Goal: Task Accomplishment & Management: Use online tool/utility

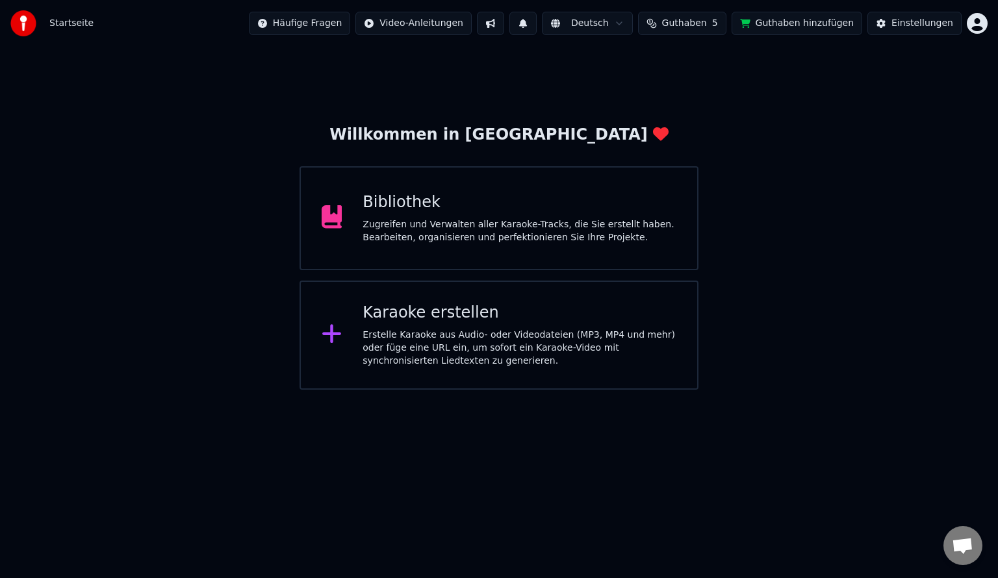
click at [448, 349] on div "Erstelle Karaoke aus Audio- oder Videodateien (MP3, MP4 und mehr) oder füge ein…" at bounding box center [520, 348] width 314 height 39
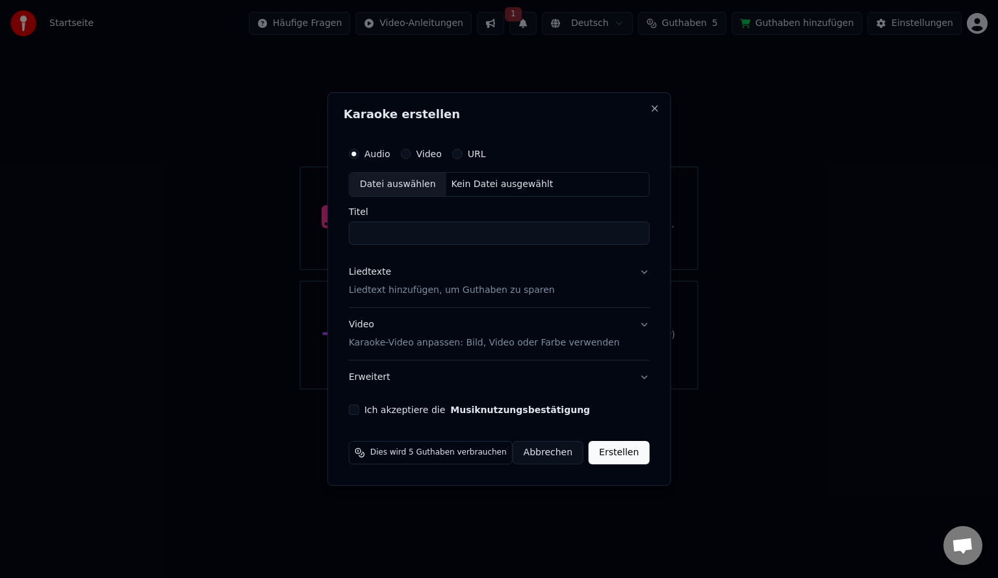
click at [385, 185] on div "Datei auswählen" at bounding box center [398, 184] width 97 height 23
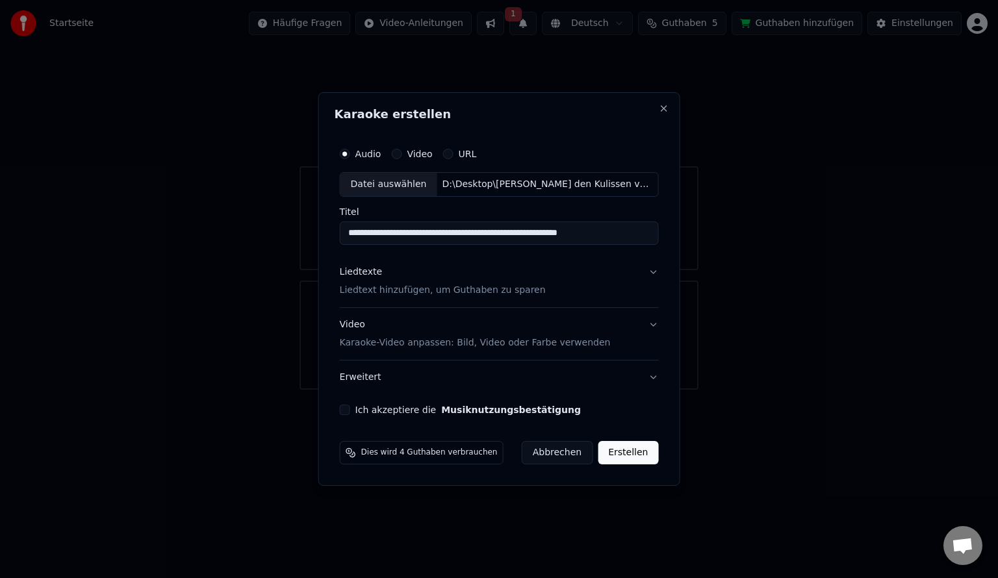
click at [391, 235] on input "**********" at bounding box center [499, 233] width 319 height 23
click at [595, 233] on input "**********" at bounding box center [499, 233] width 319 height 23
type input "**********"
click at [470, 294] on p "Liedtext hinzufügen, um Guthaben zu sparen" at bounding box center [443, 290] width 206 height 13
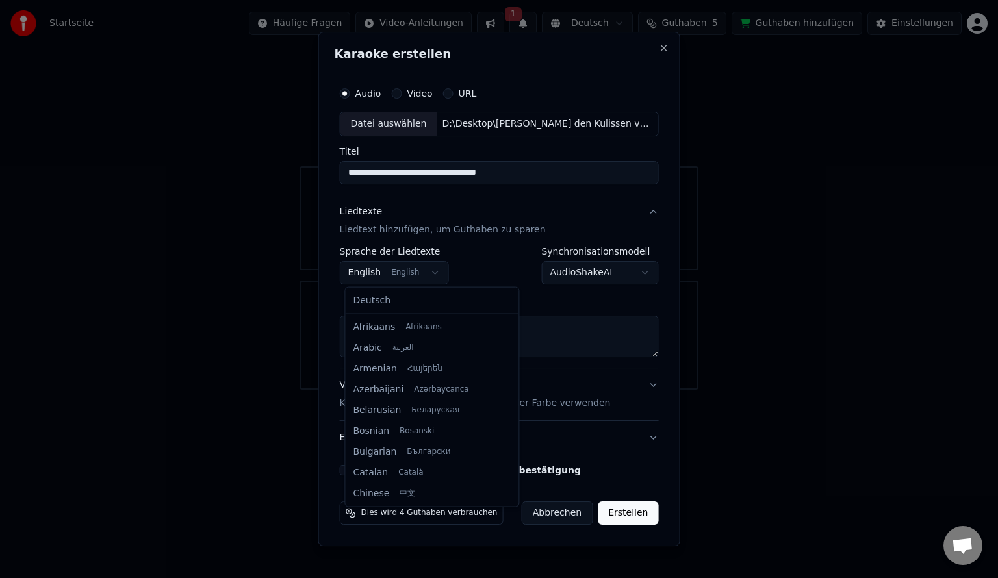
click at [435, 273] on body "**********" at bounding box center [499, 195] width 998 height 390
select select "**"
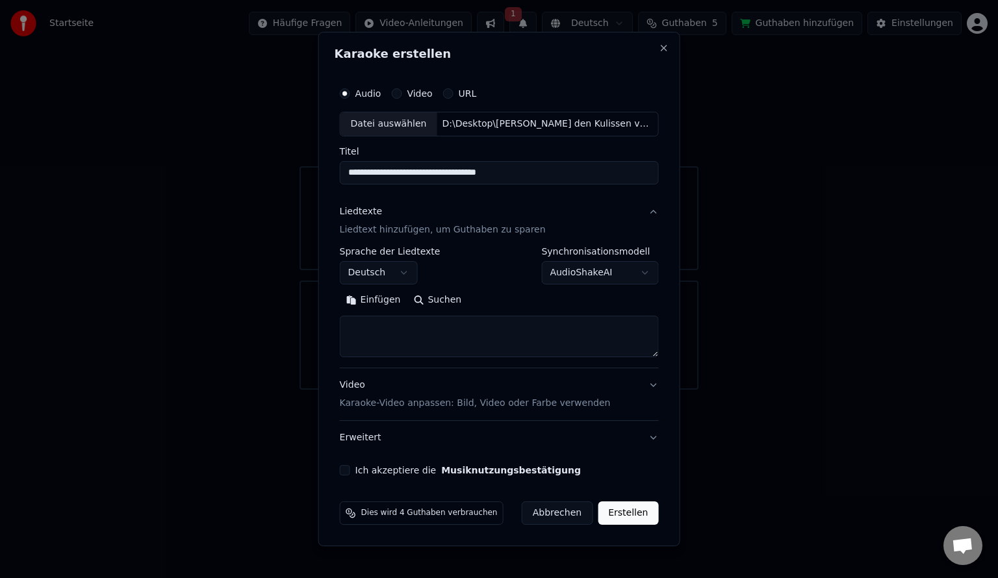
click at [374, 330] on textarea at bounding box center [499, 337] width 319 height 42
click at [402, 330] on textarea at bounding box center [499, 337] width 319 height 42
click at [387, 301] on button "Einfügen" at bounding box center [374, 300] width 68 height 21
click at [624, 513] on button "Erstellen" at bounding box center [628, 513] width 60 height 23
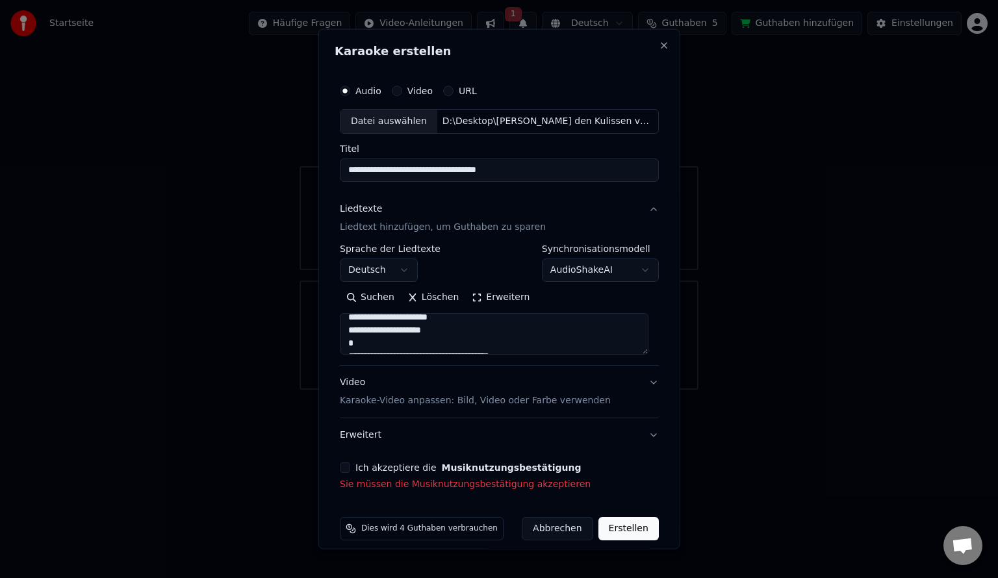
click at [348, 470] on button "Ich akzeptiere die Musiknutzungsbestätigung" at bounding box center [345, 467] width 10 height 10
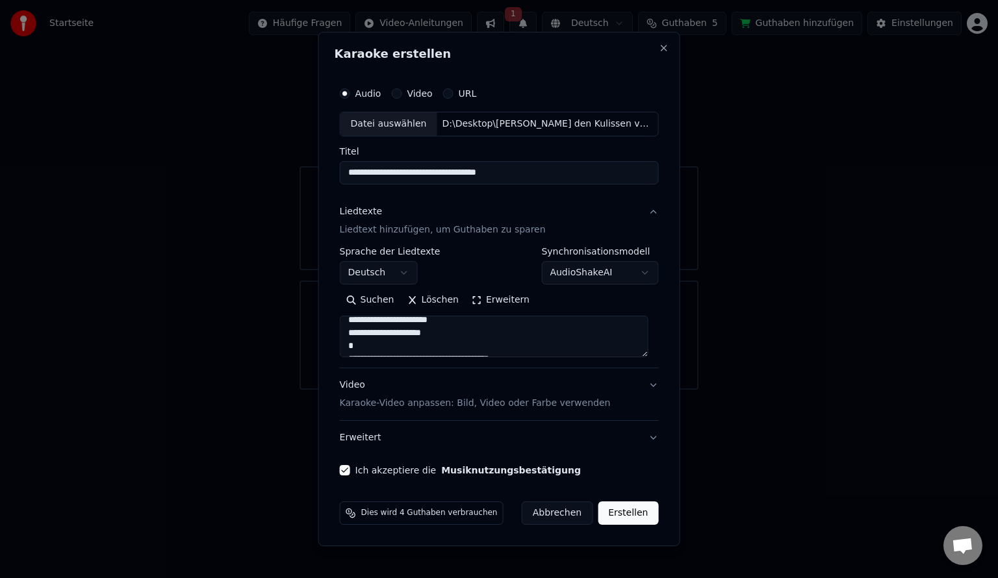
click at [630, 515] on button "Erstellen" at bounding box center [628, 513] width 60 height 23
type textarea "**********"
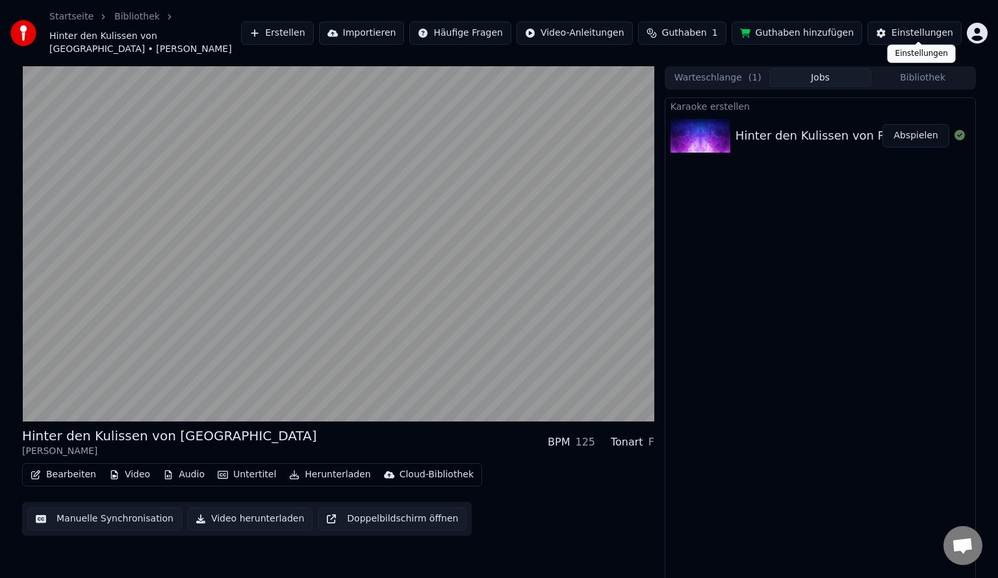
click at [919, 29] on div "Einstellungen" at bounding box center [923, 33] width 62 height 13
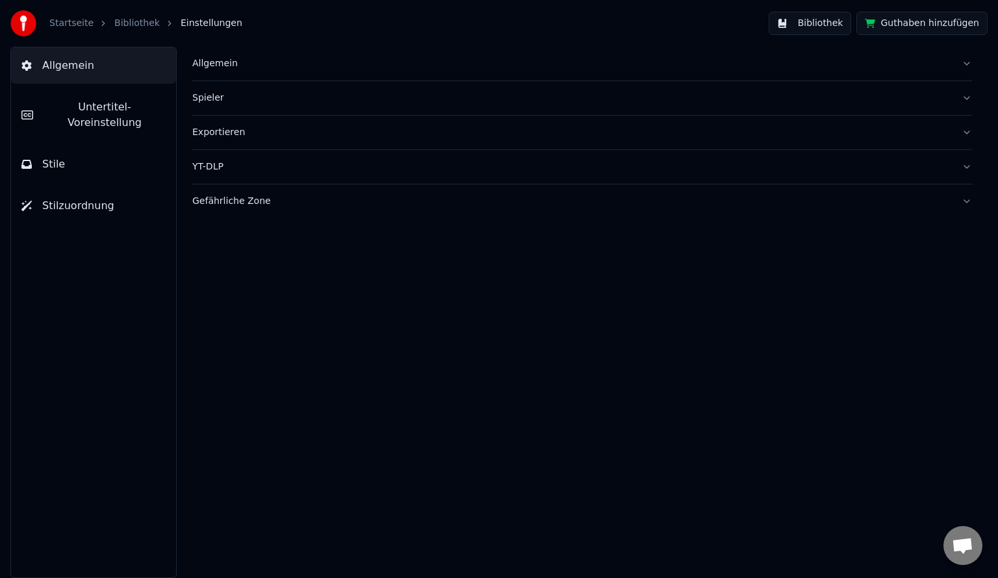
click at [224, 62] on div "Allgemein" at bounding box center [571, 63] width 759 height 13
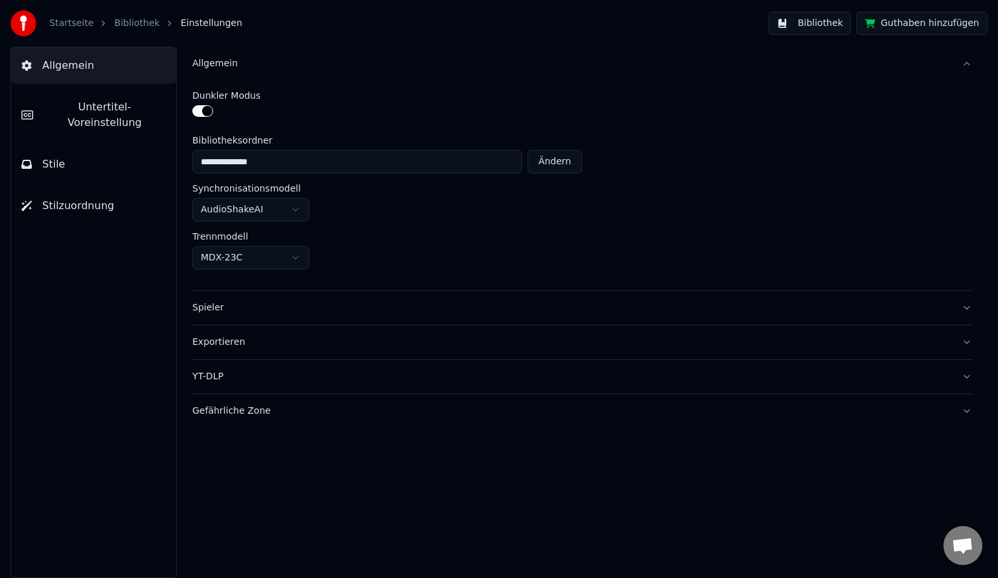
click at [224, 62] on div "Allgemein" at bounding box center [571, 63] width 759 height 13
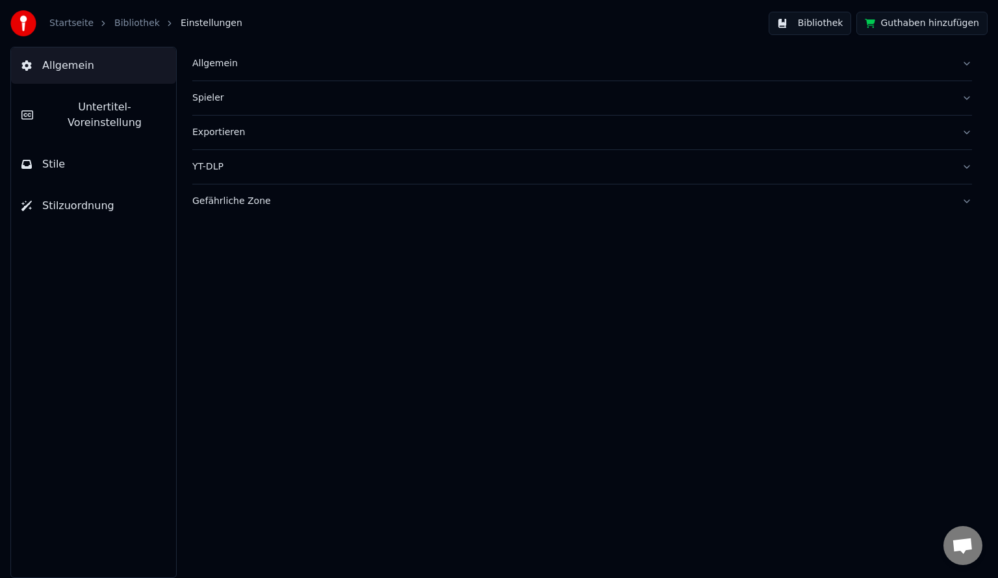
click at [970, 133] on button "Exportieren" at bounding box center [582, 133] width 780 height 34
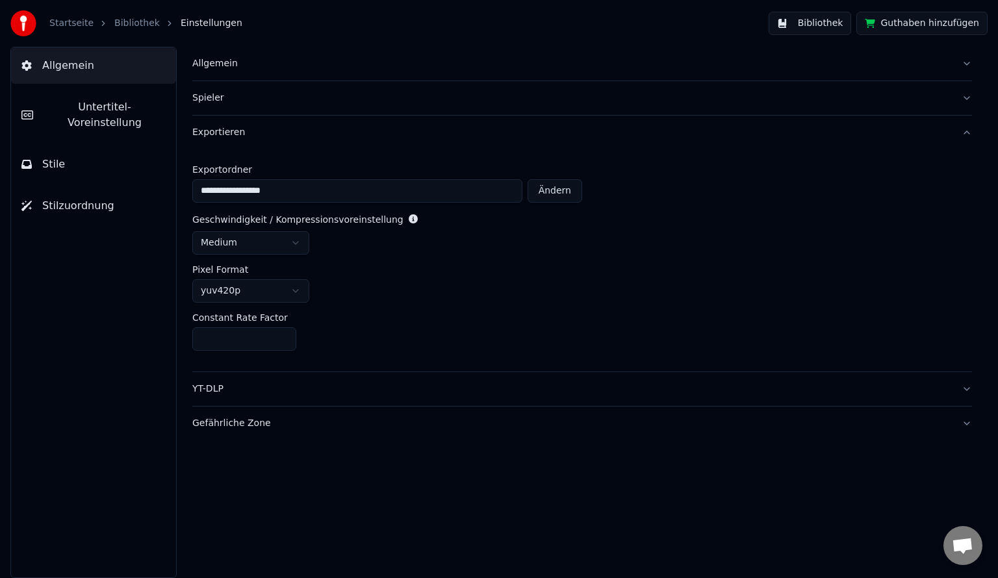
click at [970, 133] on button "Exportieren" at bounding box center [582, 133] width 780 height 34
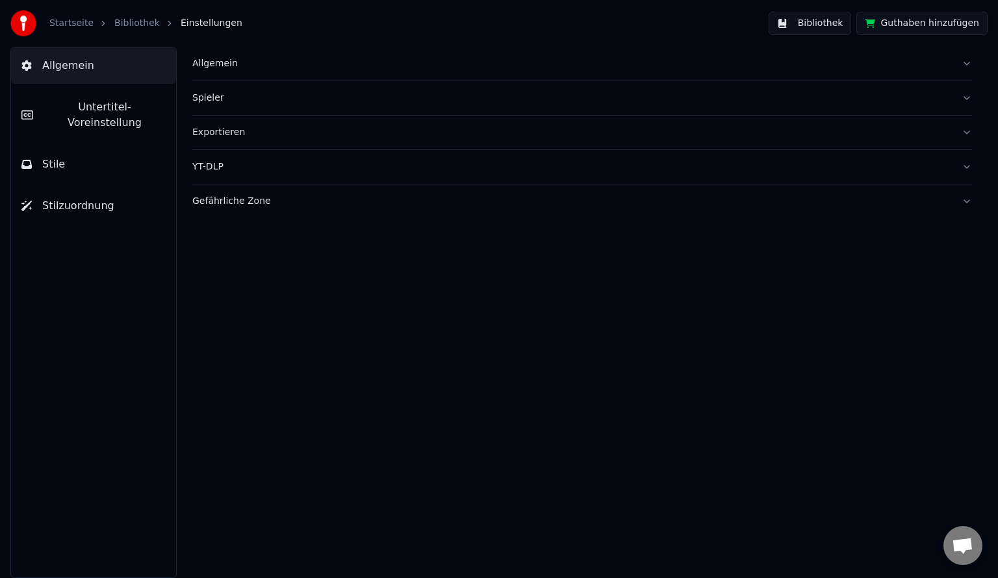
click at [912, 25] on button "Guthaben hinzufügen" at bounding box center [921, 23] width 131 height 23
click at [133, 26] on link "Bibliothek" at bounding box center [136, 23] width 45 height 13
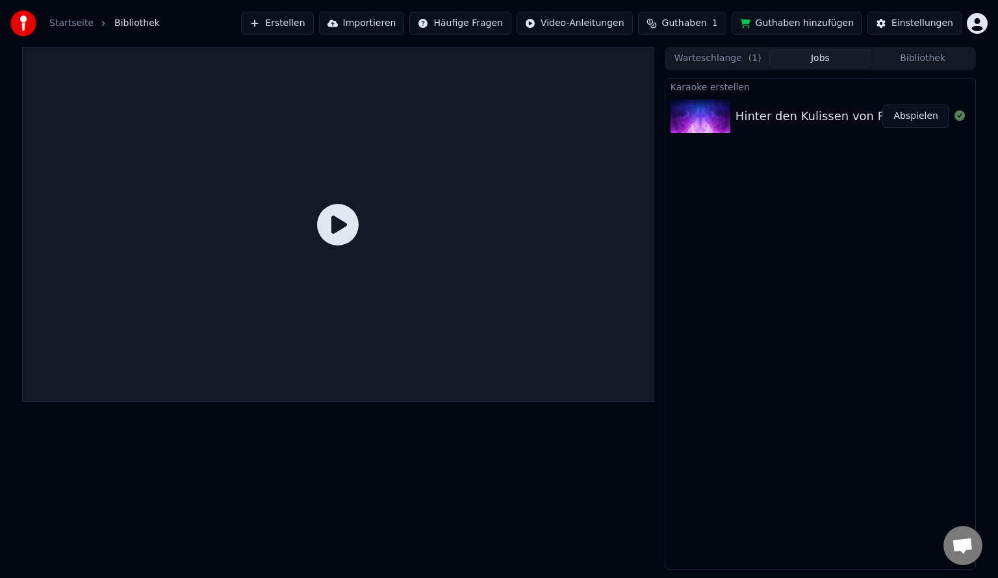
click at [814, 118] on div "Hinter den Kulissen von Paris - [PERSON_NAME]" at bounding box center [875, 116] width 279 height 18
click at [333, 229] on icon at bounding box center [338, 225] width 42 height 42
click at [736, 60] on button "Warteschlange ( 1 )" at bounding box center [718, 58] width 103 height 19
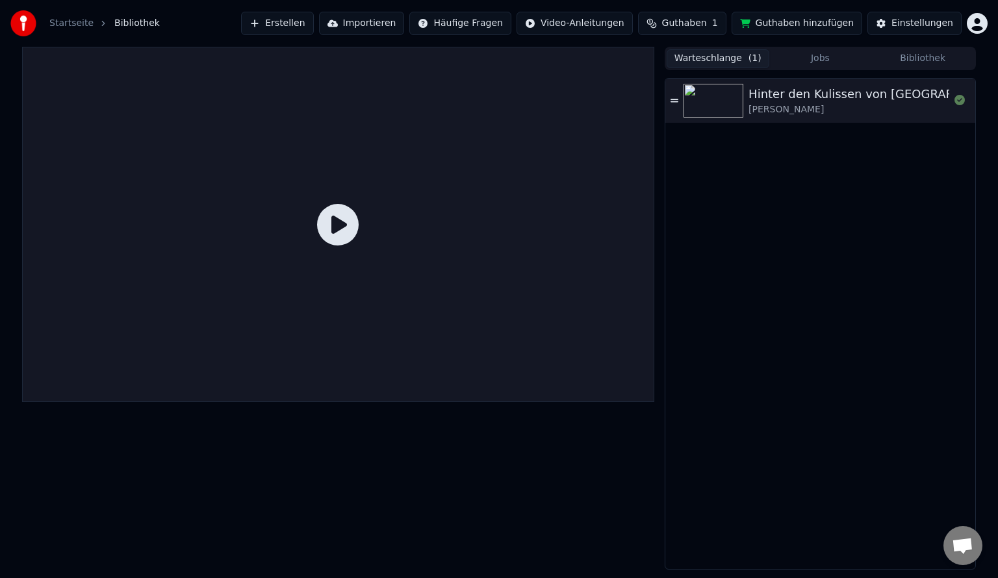
click at [801, 97] on div "Hinter den Kulissen von [GEOGRAPHIC_DATA]" at bounding box center [881, 94] width 265 height 18
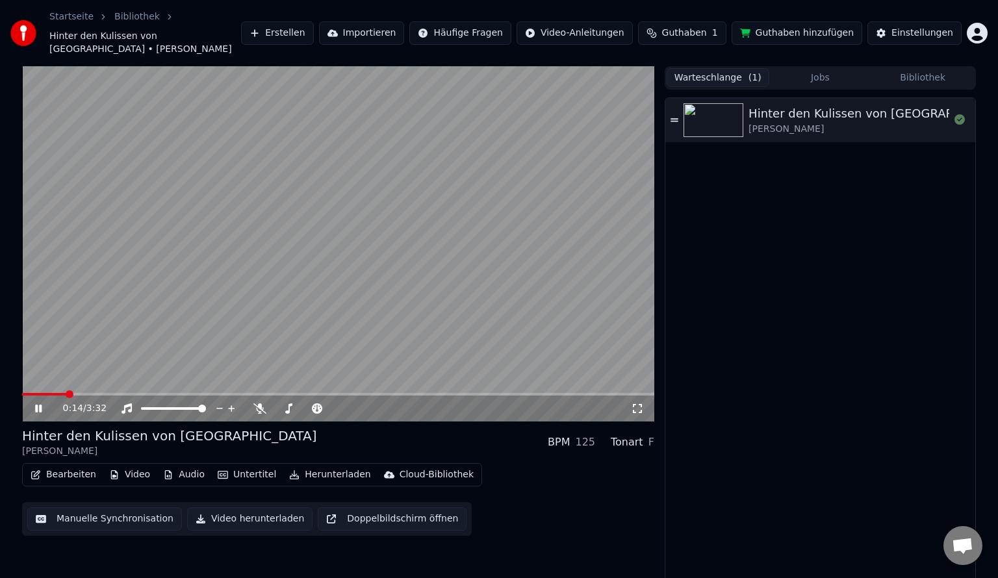
click at [71, 466] on button "Bearbeiten" at bounding box center [63, 475] width 76 height 18
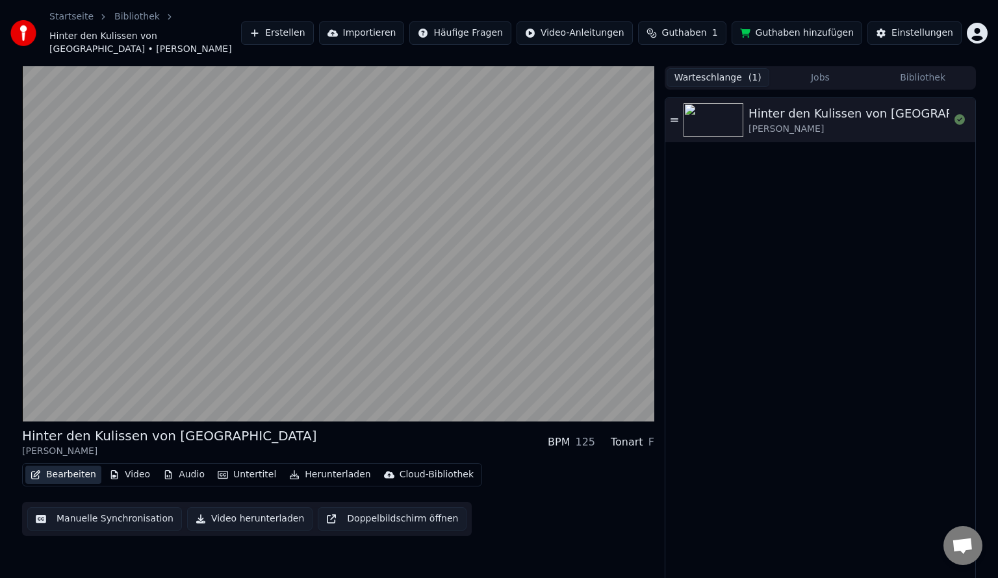
click at [62, 466] on button "Bearbeiten" at bounding box center [63, 475] width 76 height 18
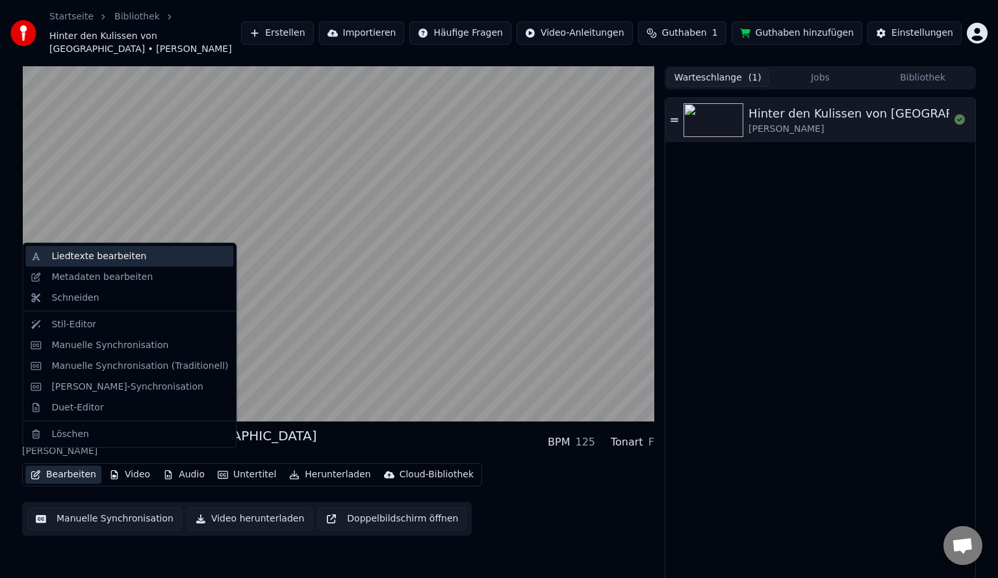
click at [109, 260] on div "Liedtexte bearbeiten" at bounding box center [98, 256] width 95 height 13
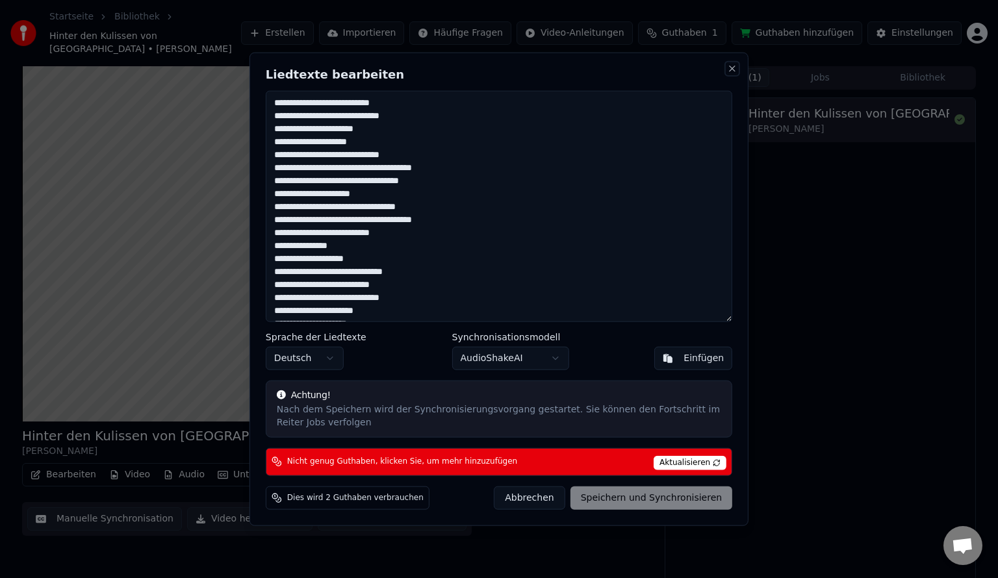
click at [733, 71] on button "Close" at bounding box center [732, 69] width 10 height 10
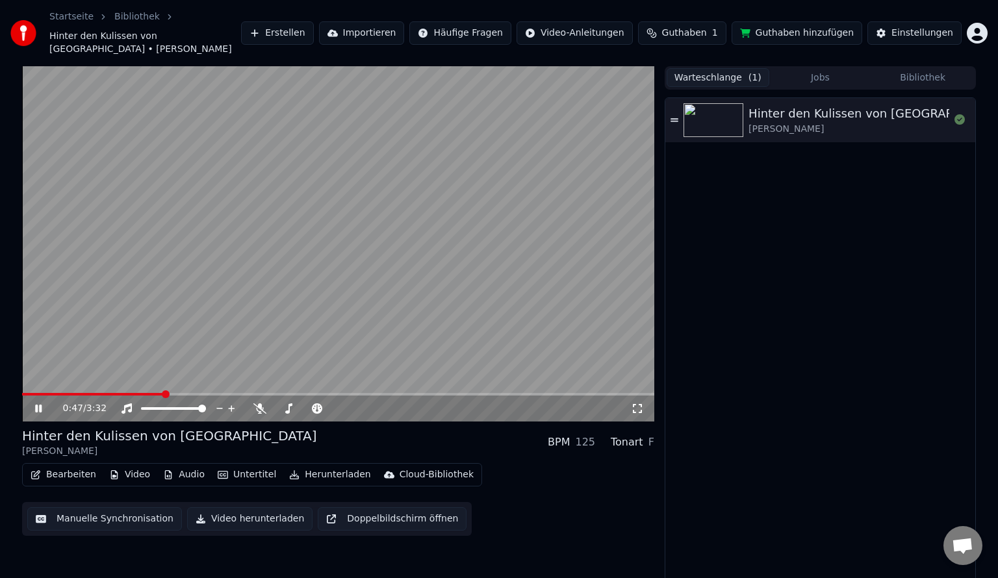
click at [122, 466] on button "Video" at bounding box center [129, 475] width 51 height 18
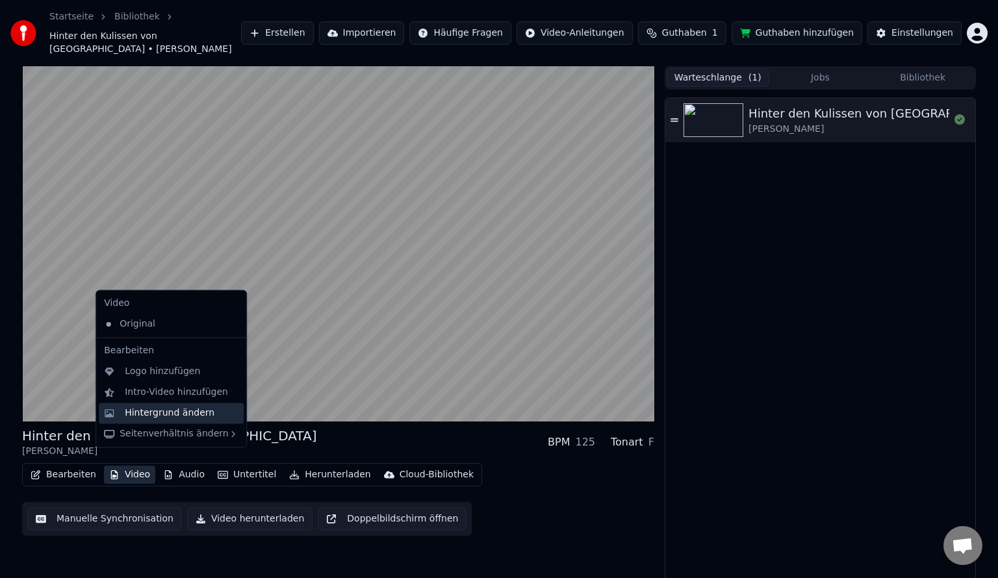
click at [148, 416] on div "Hintergrund ändern" at bounding box center [170, 413] width 90 height 13
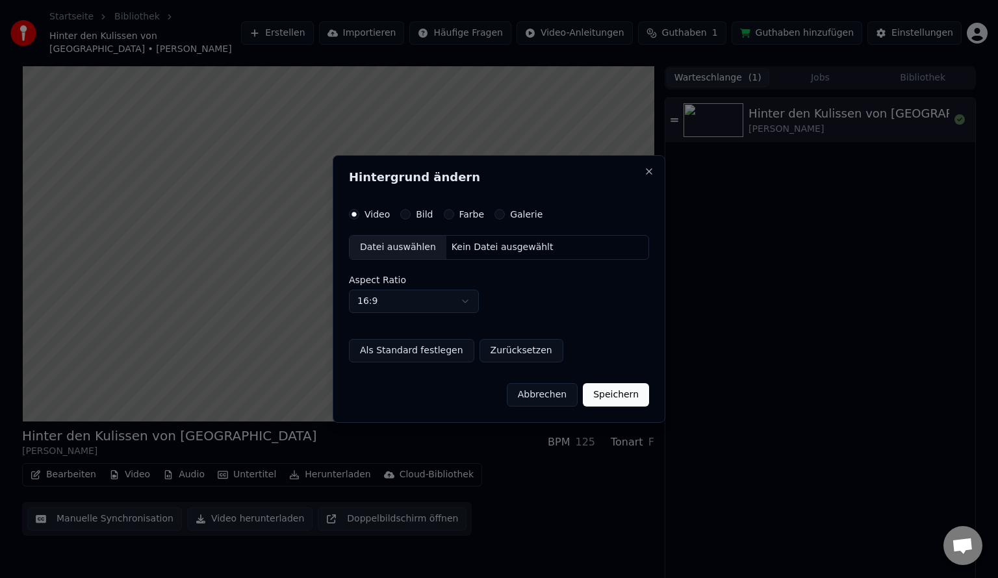
click at [459, 212] on label "Farbe" at bounding box center [471, 214] width 25 height 9
click at [454, 212] on button "Farbe" at bounding box center [449, 214] width 10 height 10
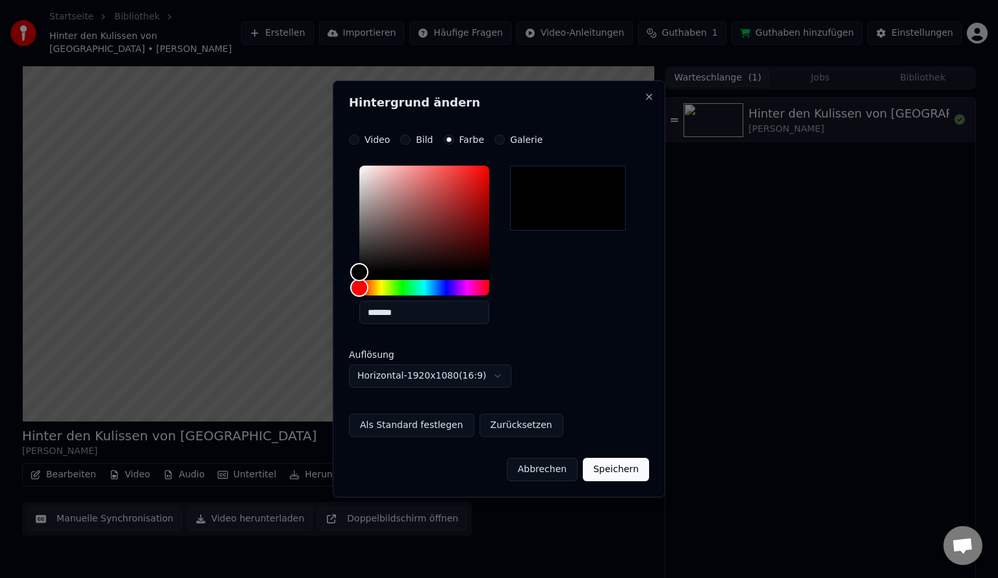
click at [399, 426] on button "Als Standard festlegen" at bounding box center [411, 425] width 125 height 23
click at [618, 470] on button "Speichern" at bounding box center [616, 469] width 66 height 23
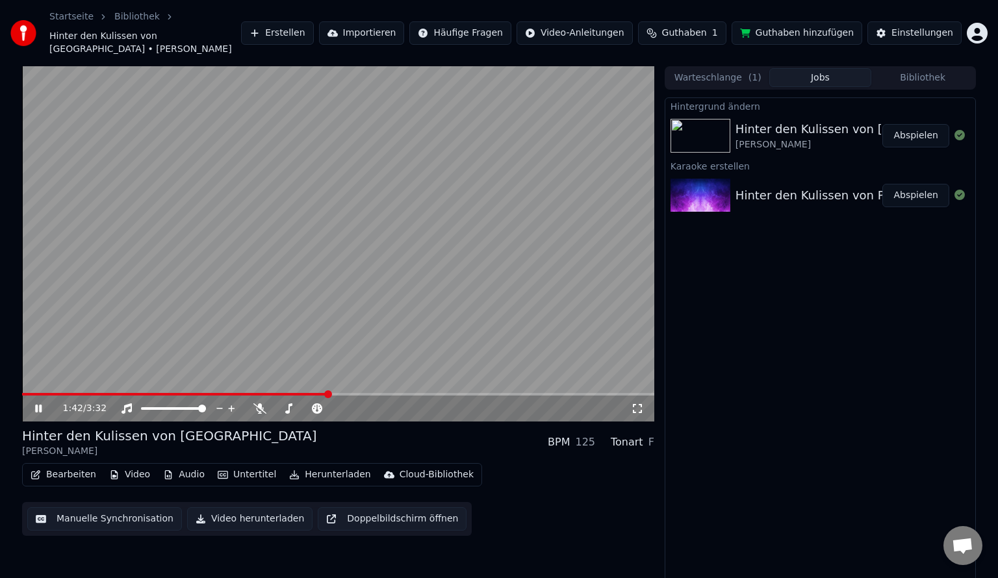
click at [916, 124] on button "Abspielen" at bounding box center [915, 135] width 67 height 23
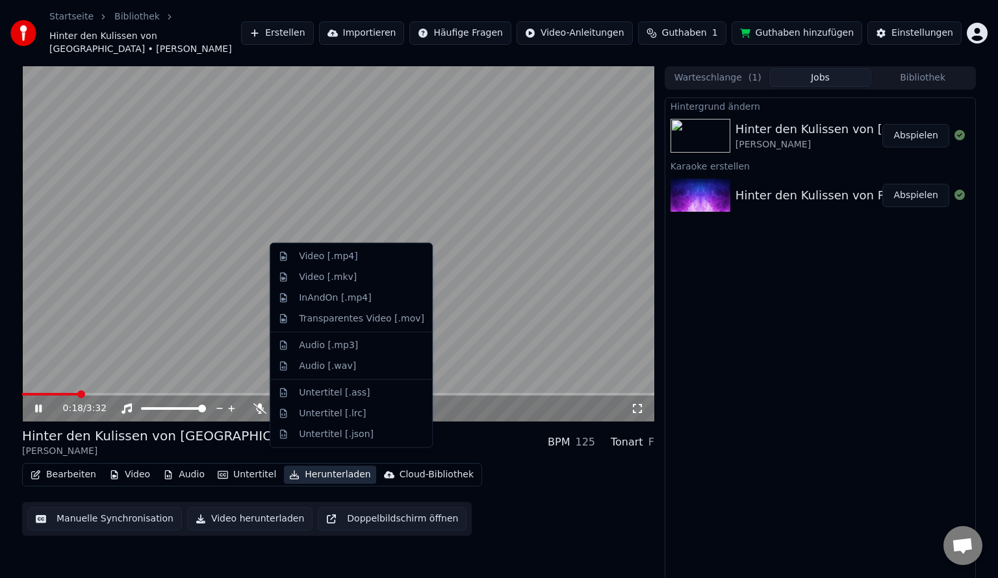
click at [326, 466] on button "Herunterladen" at bounding box center [330, 475] width 92 height 18
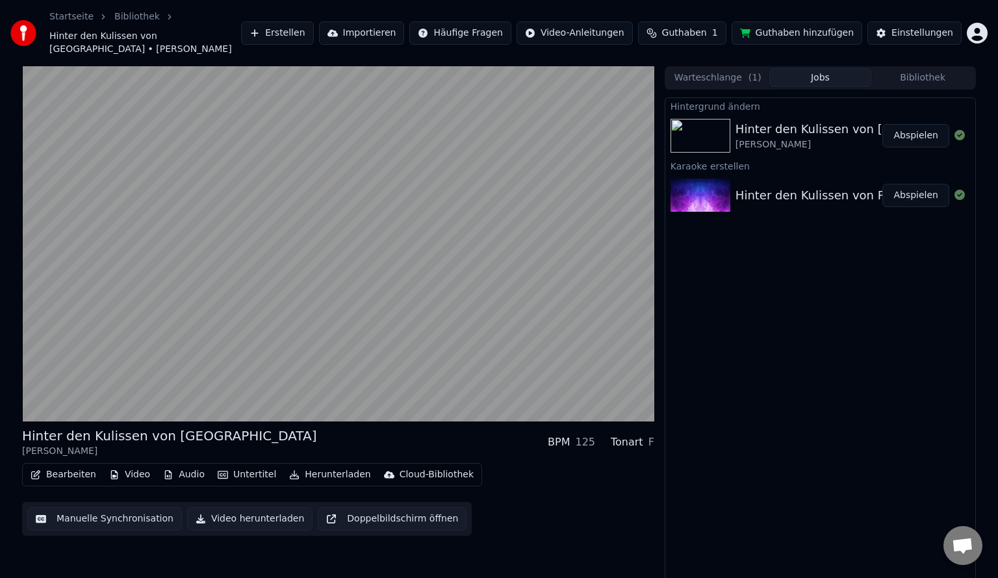
click at [335, 550] on div "Hinter den Kulissen von Paris [PERSON_NAME] BPM 125 Tonart F Bearbeiten Video A…" at bounding box center [338, 327] width 632 height 523
click at [250, 508] on button "Video herunterladen" at bounding box center [249, 519] width 125 height 23
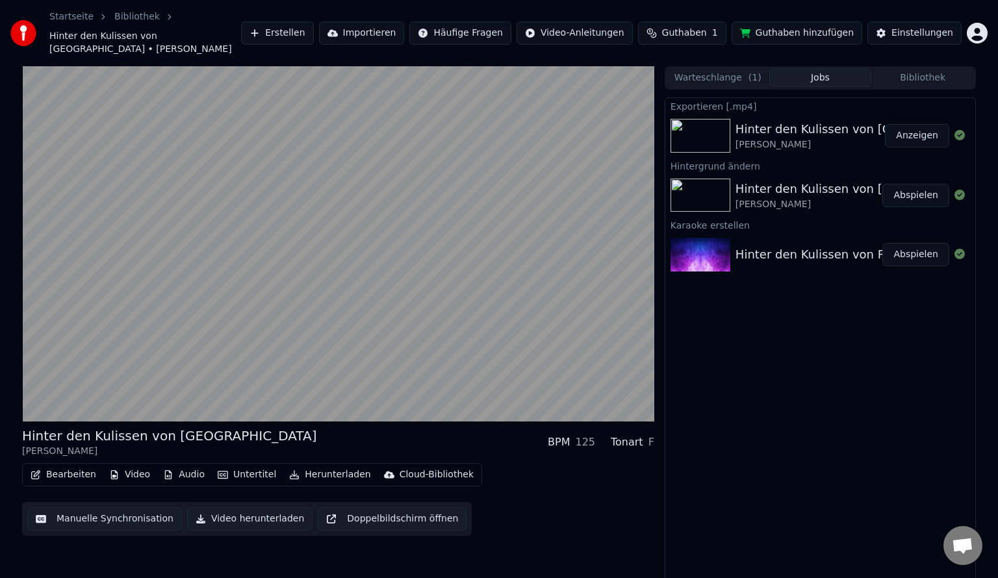
click at [927, 124] on button "Anzeigen" at bounding box center [917, 135] width 64 height 23
click at [808, 348] on div "Exportieren [.mp4] Hinter den Kulissen von Paris [PERSON_NAME] Hintergrund ände…" at bounding box center [820, 343] width 311 height 492
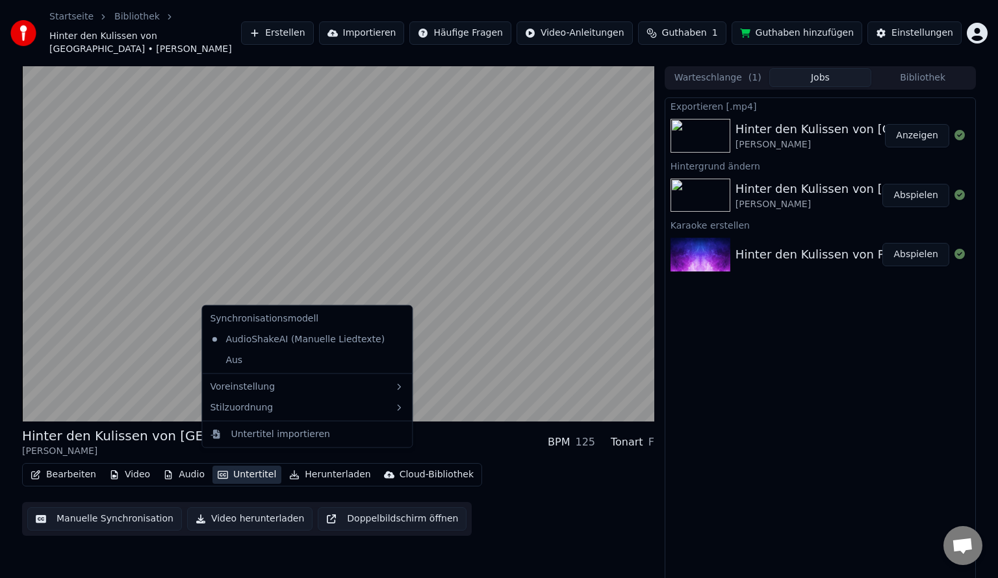
click at [254, 466] on button "Untertitel" at bounding box center [246, 475] width 69 height 18
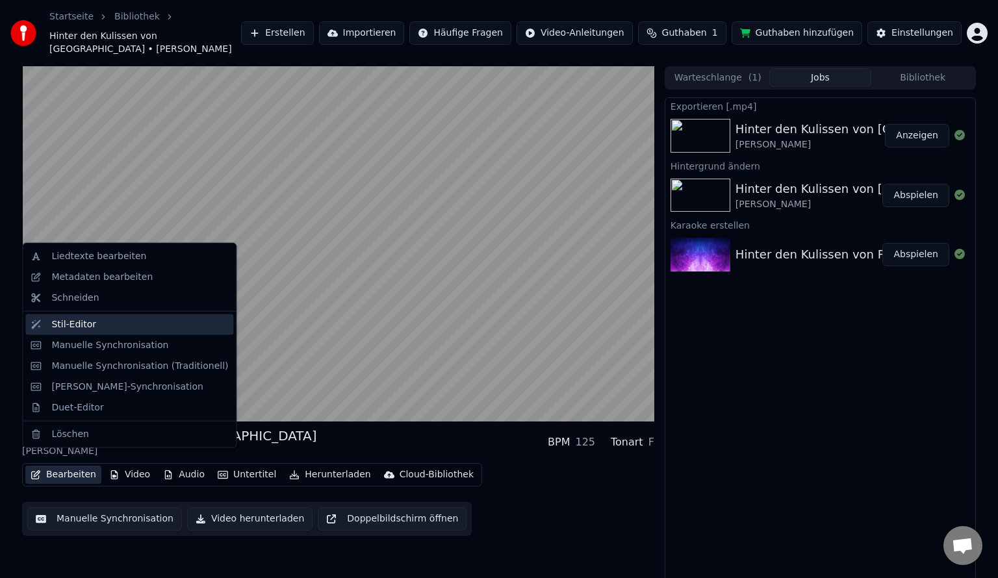
click at [81, 323] on div "Stil-Editor" at bounding box center [73, 324] width 45 height 13
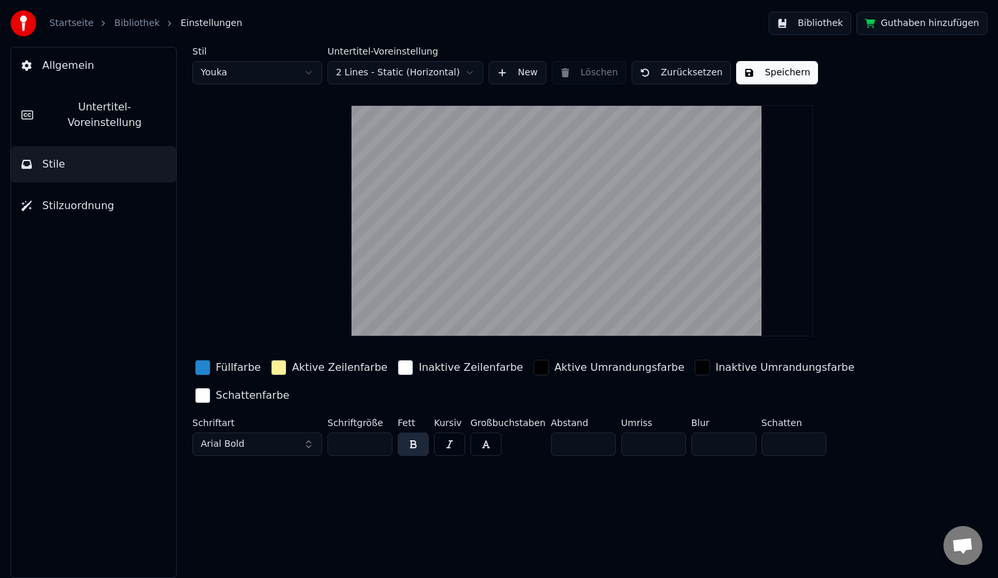
click at [87, 198] on span "Stilzuordnung" at bounding box center [78, 206] width 72 height 16
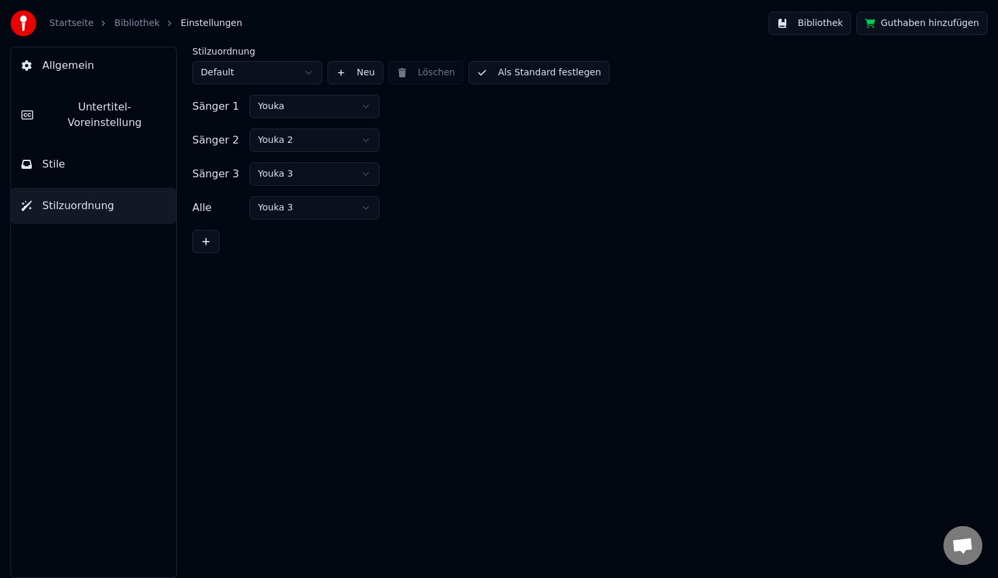
click at [64, 156] on button "Stile" at bounding box center [93, 164] width 165 height 36
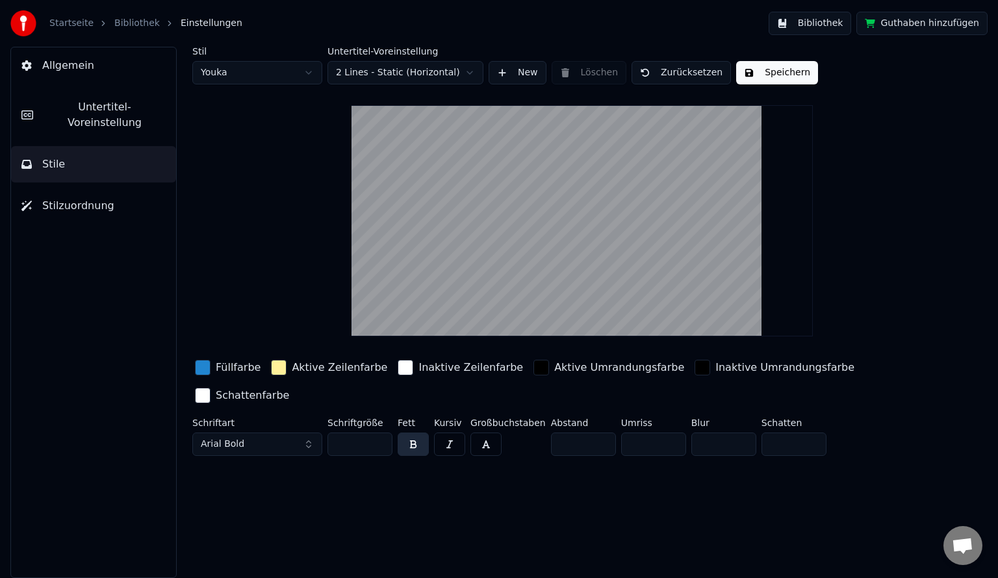
click at [96, 111] on span "Untertitel-Voreinstellung" at bounding box center [105, 114] width 122 height 31
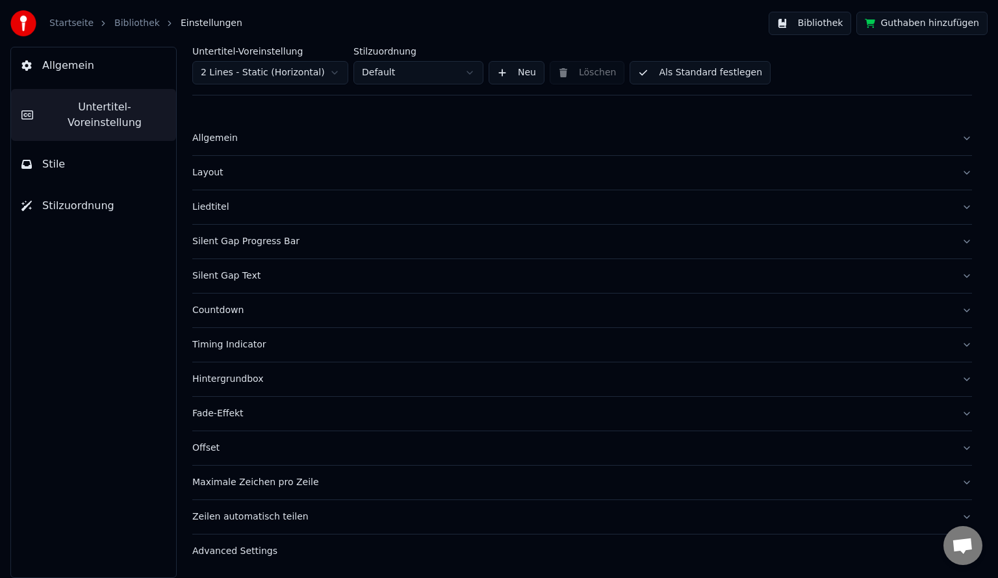
click at [70, 70] on span "Allgemein" at bounding box center [68, 66] width 52 height 16
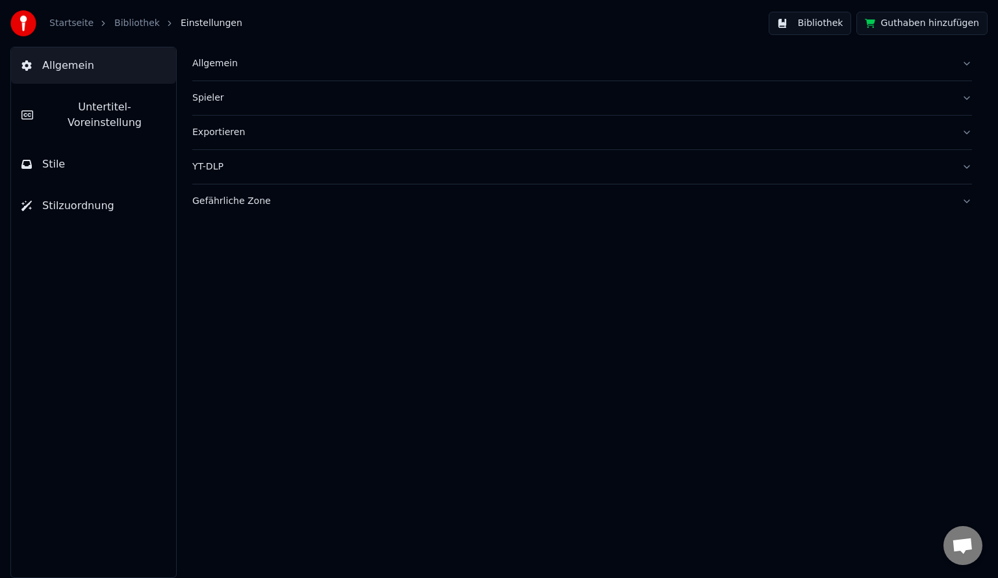
click at [967, 61] on button "Allgemein" at bounding box center [582, 64] width 780 height 34
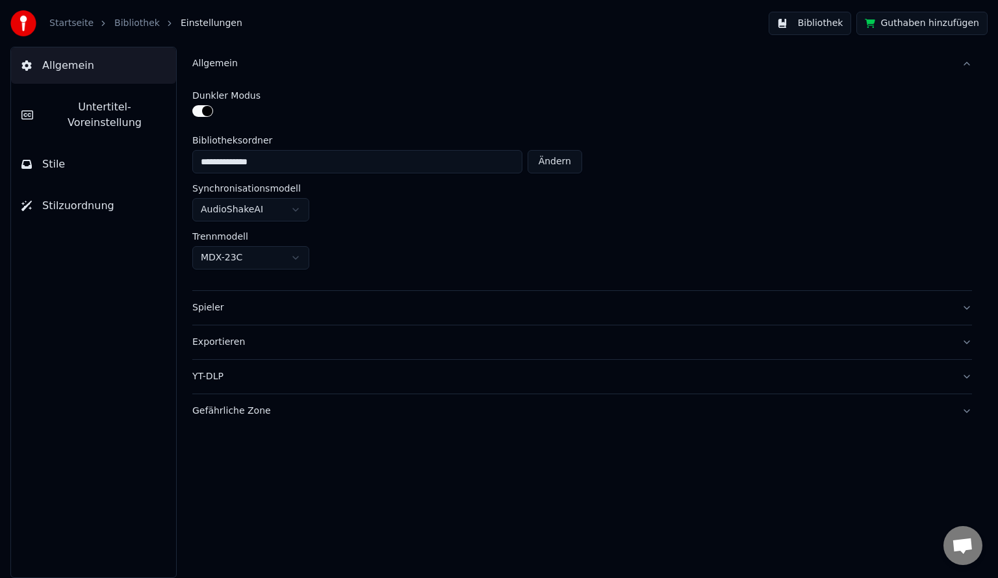
click at [967, 61] on button "Allgemein" at bounding box center [582, 64] width 780 height 34
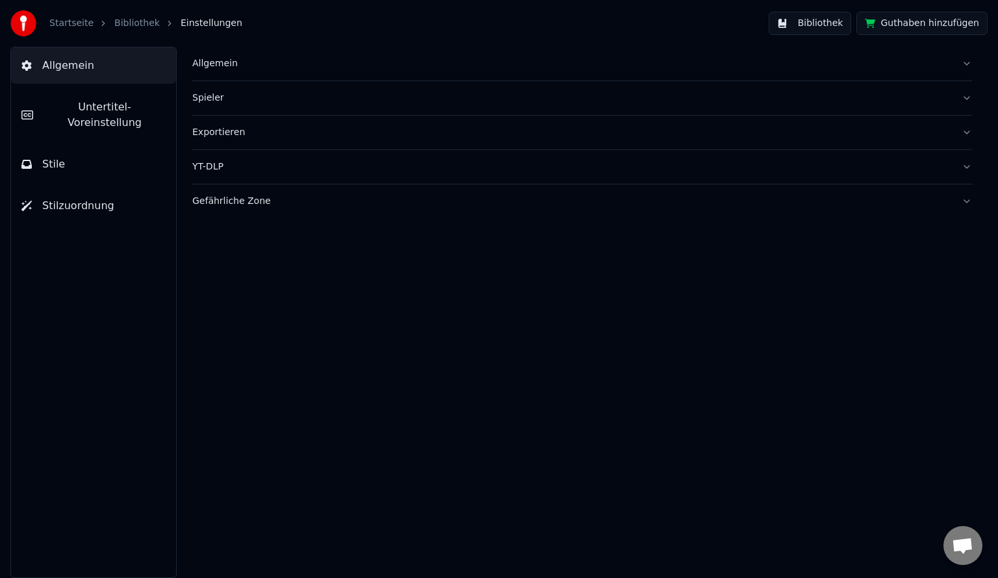
click at [120, 28] on link "Bibliothek" at bounding box center [136, 23] width 45 height 13
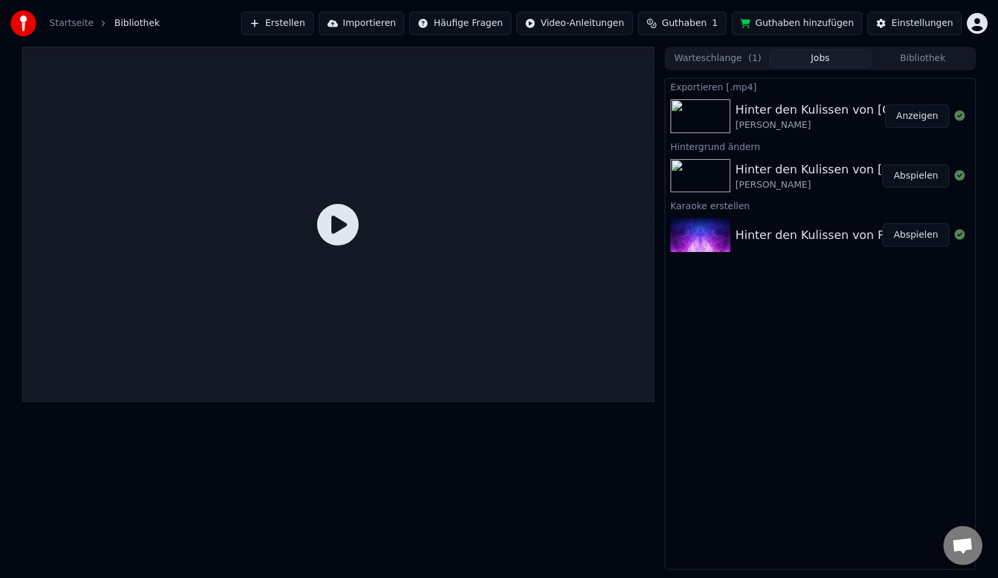
click at [808, 109] on div "Hinter den Kulissen von [GEOGRAPHIC_DATA]" at bounding box center [868, 110] width 265 height 18
